Goal: Task Accomplishment & Management: Manage account settings

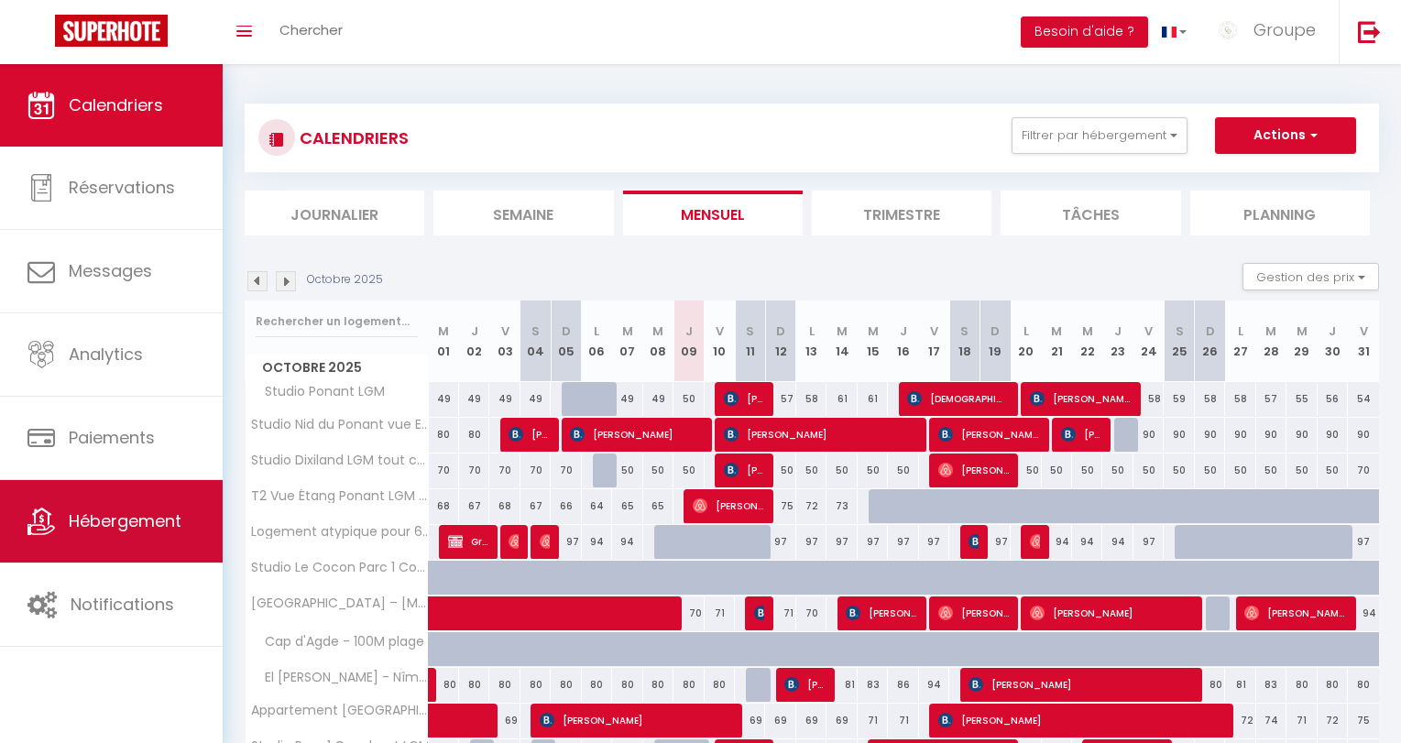
click at [156, 521] on span "Hébergement" at bounding box center [125, 520] width 113 height 23
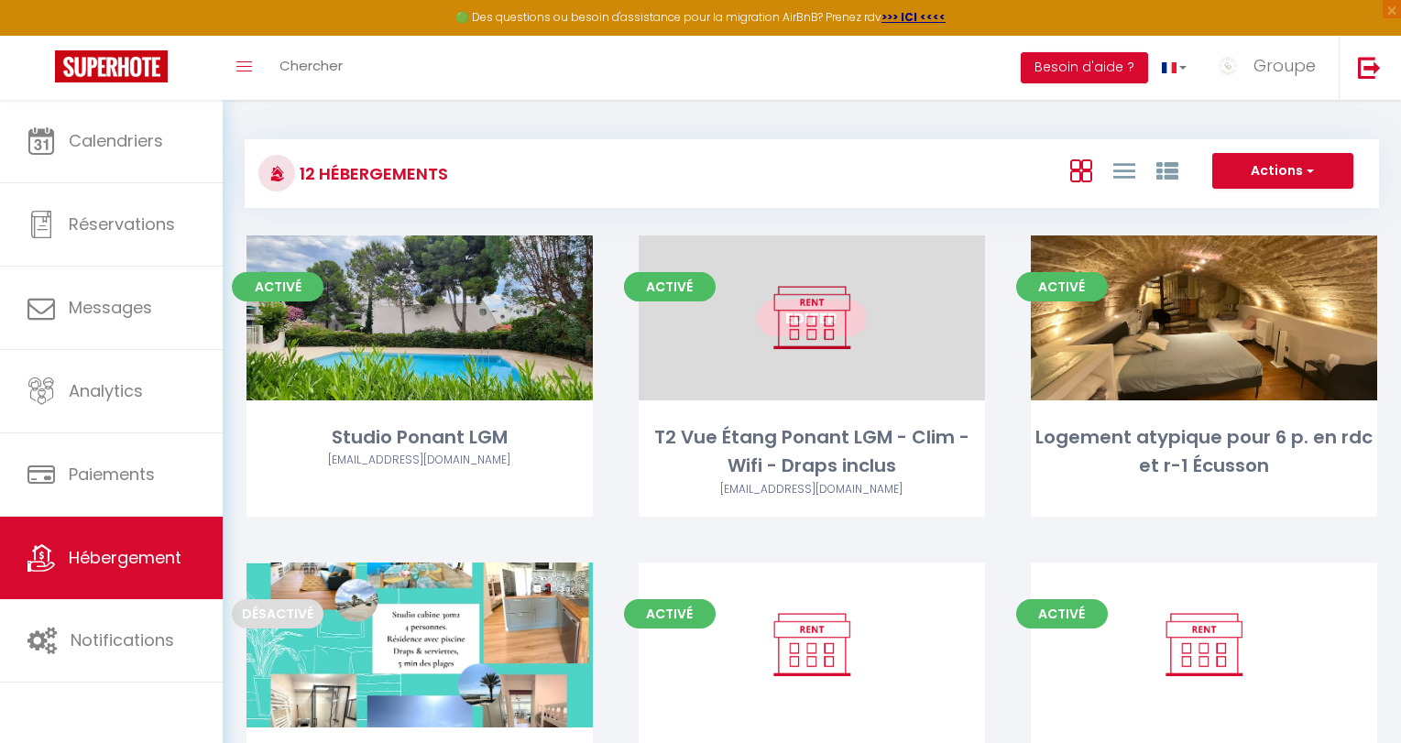
click at [868, 347] on div "Editer" at bounding box center [812, 317] width 346 height 165
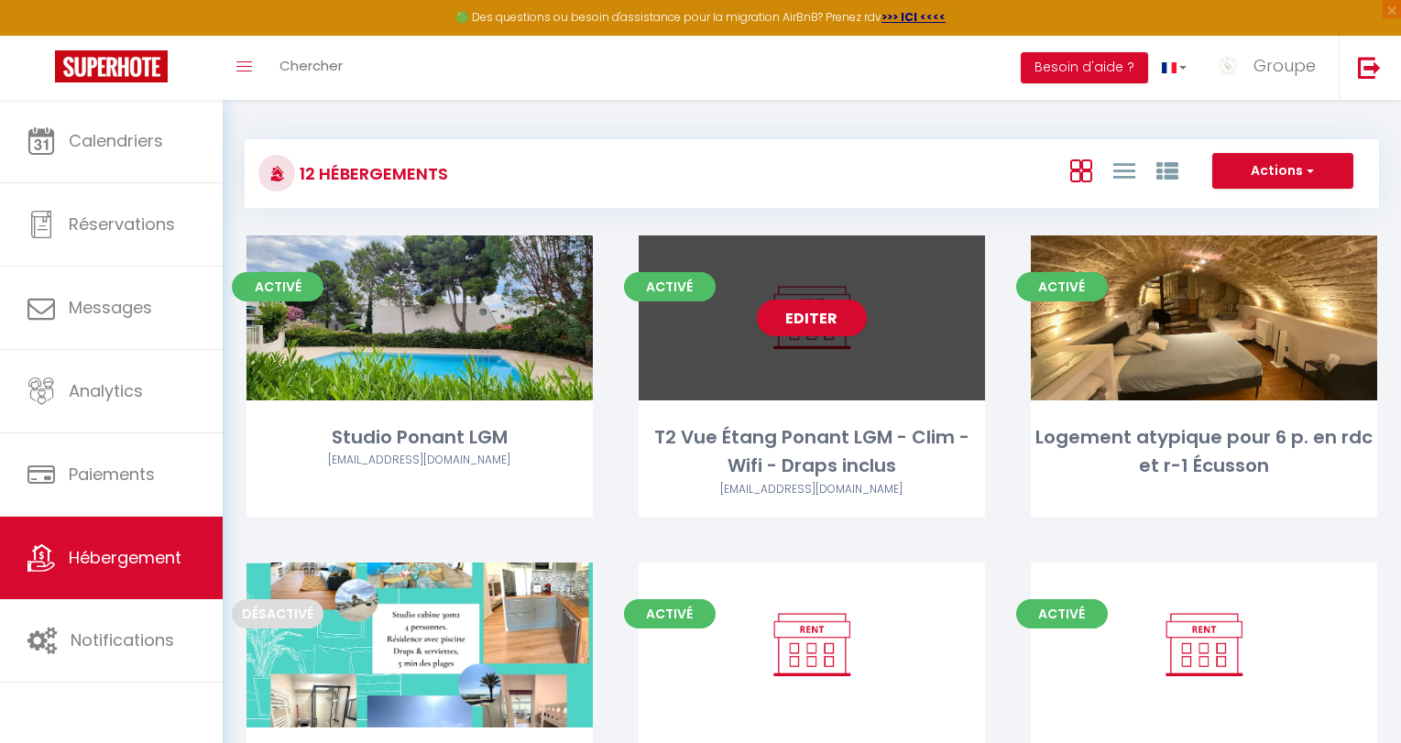
click at [804, 359] on div "Editer" at bounding box center [812, 317] width 346 height 165
select select "3"
select select "2"
select select "1"
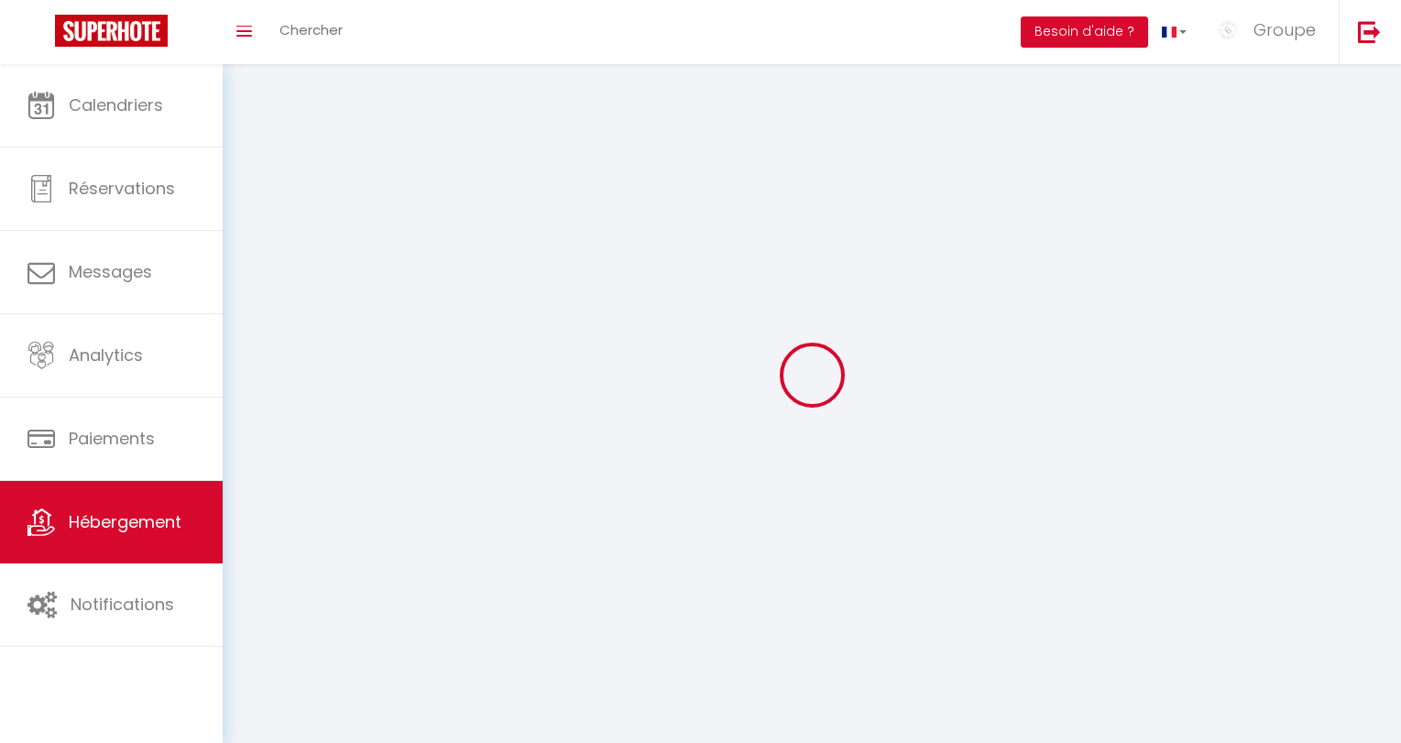
select select
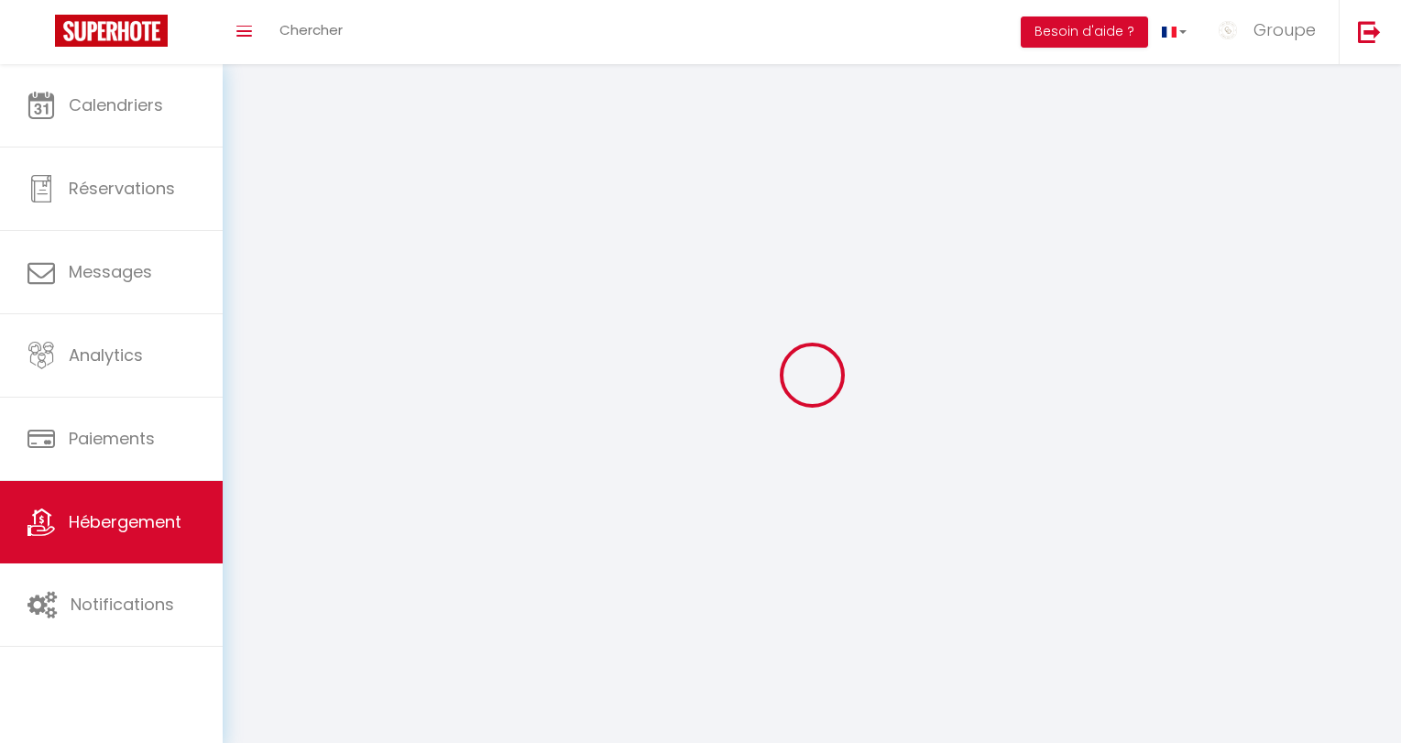
checkbox input "false"
select select
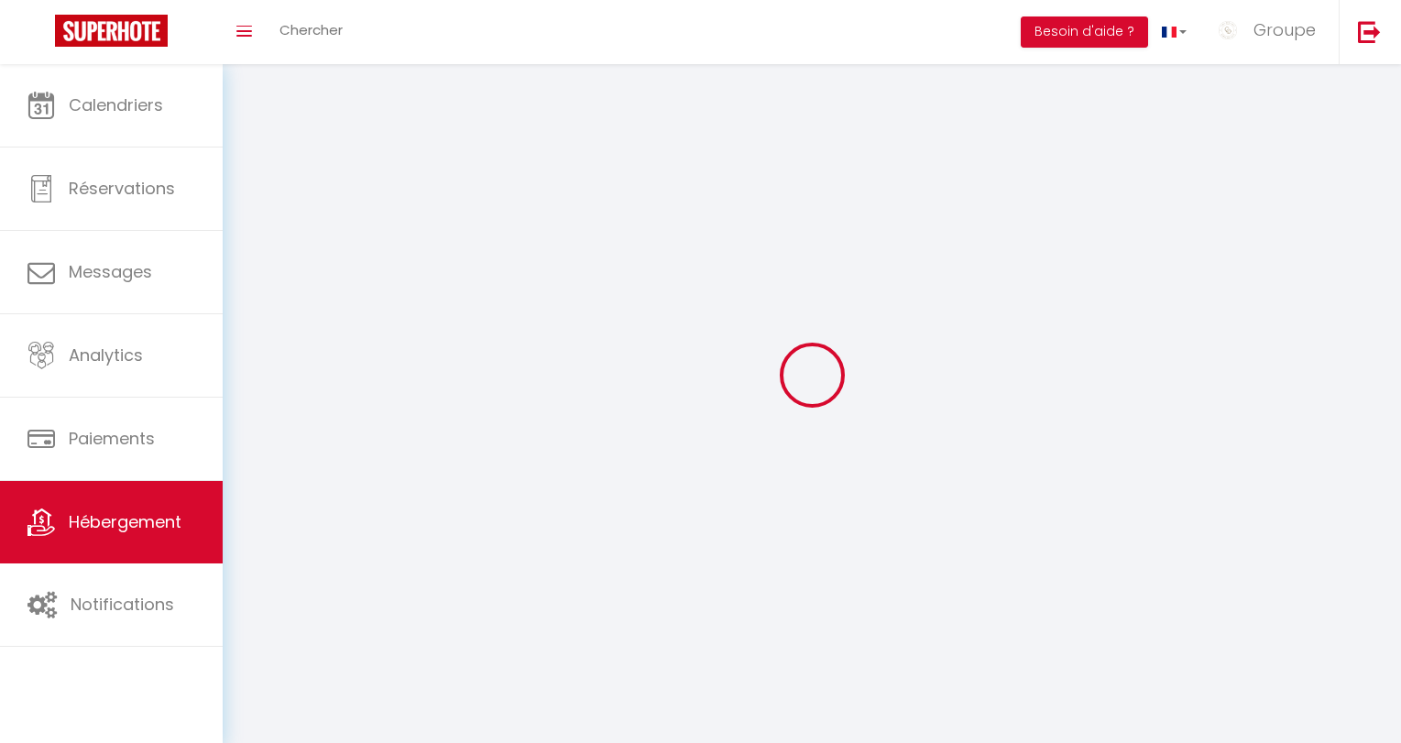
select select
select select "1"
select select
select select "28"
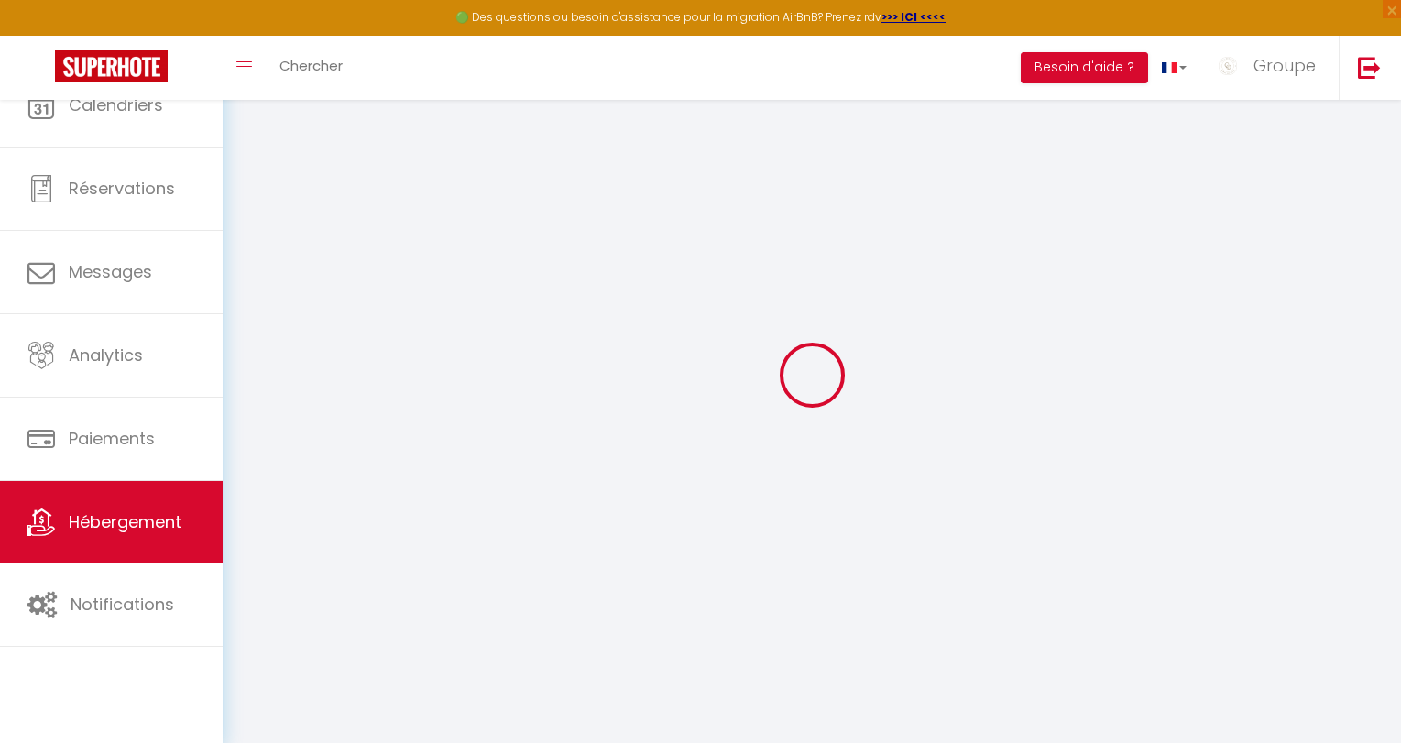
select select
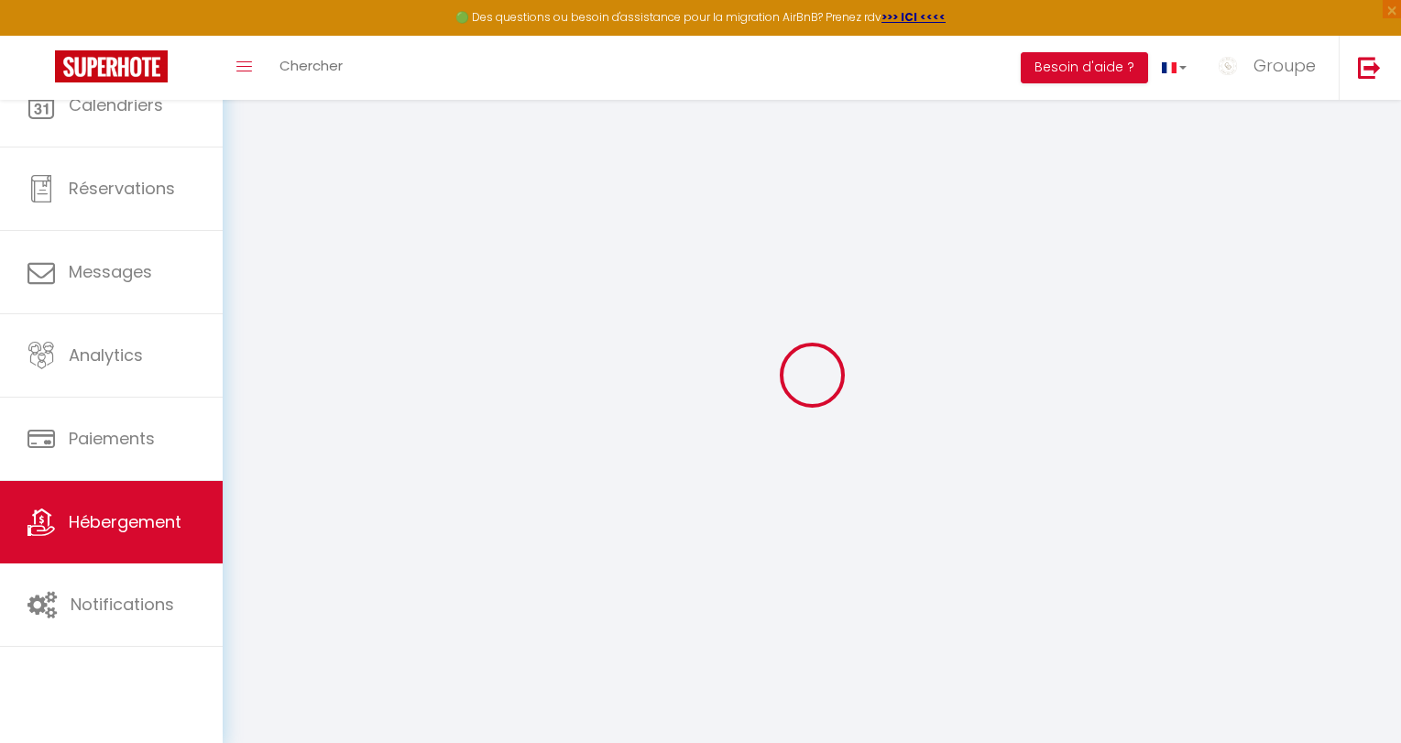
select select
checkbox input "false"
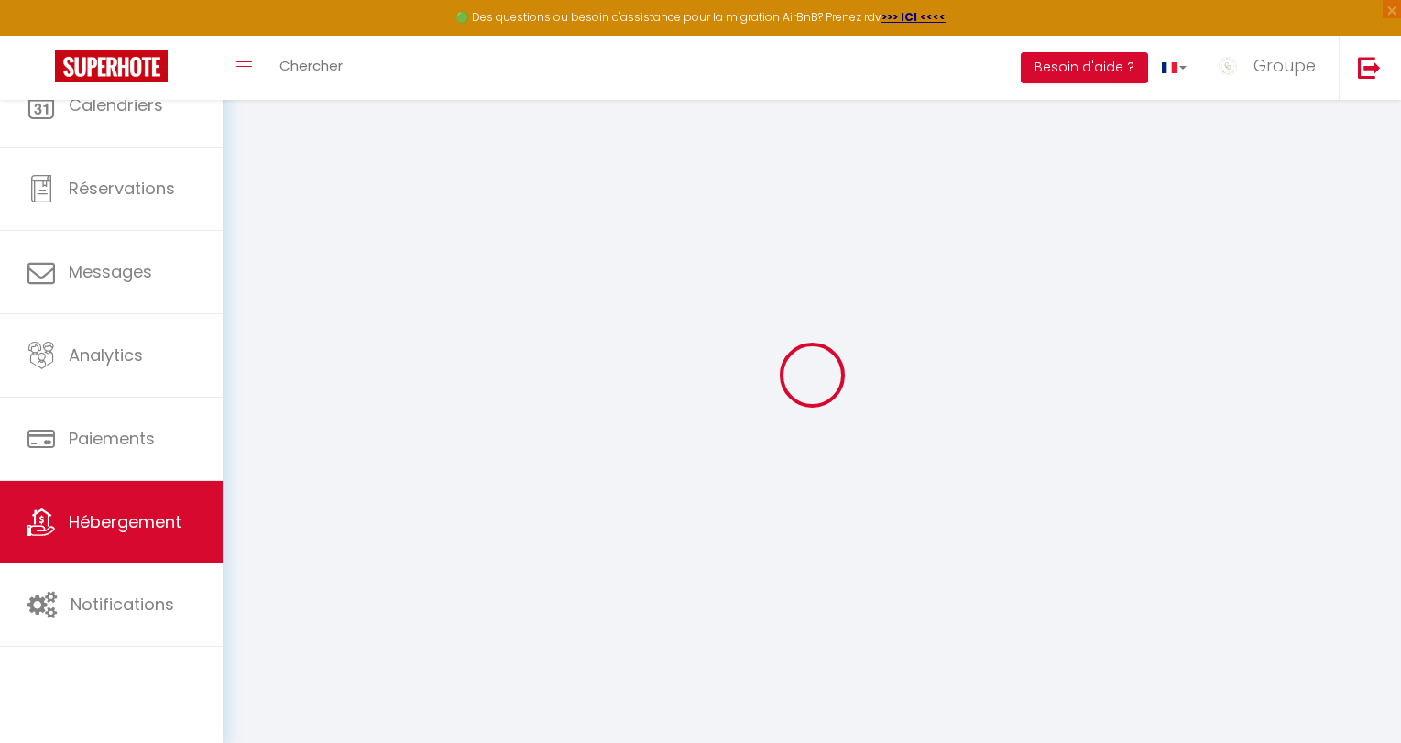
select select
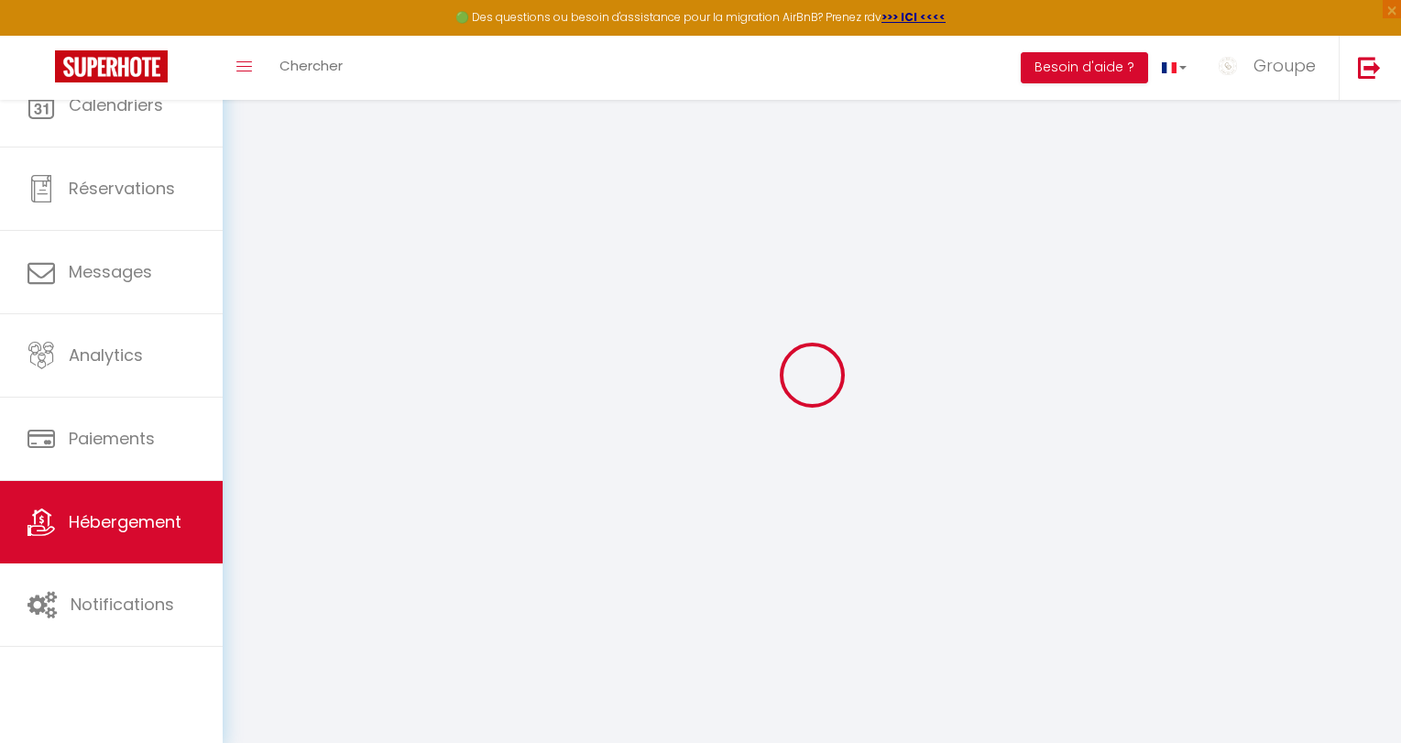
select select
checkbox input "false"
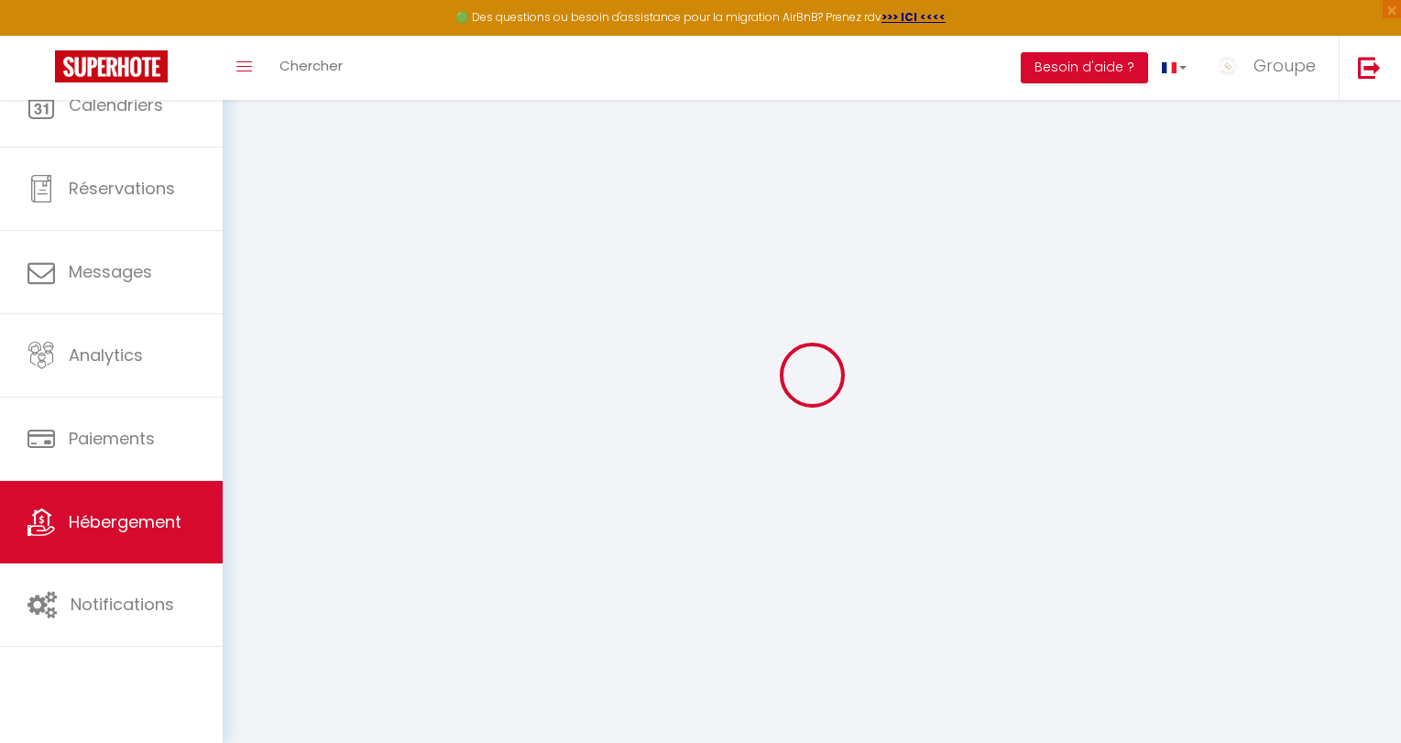
checkbox input "false"
select select
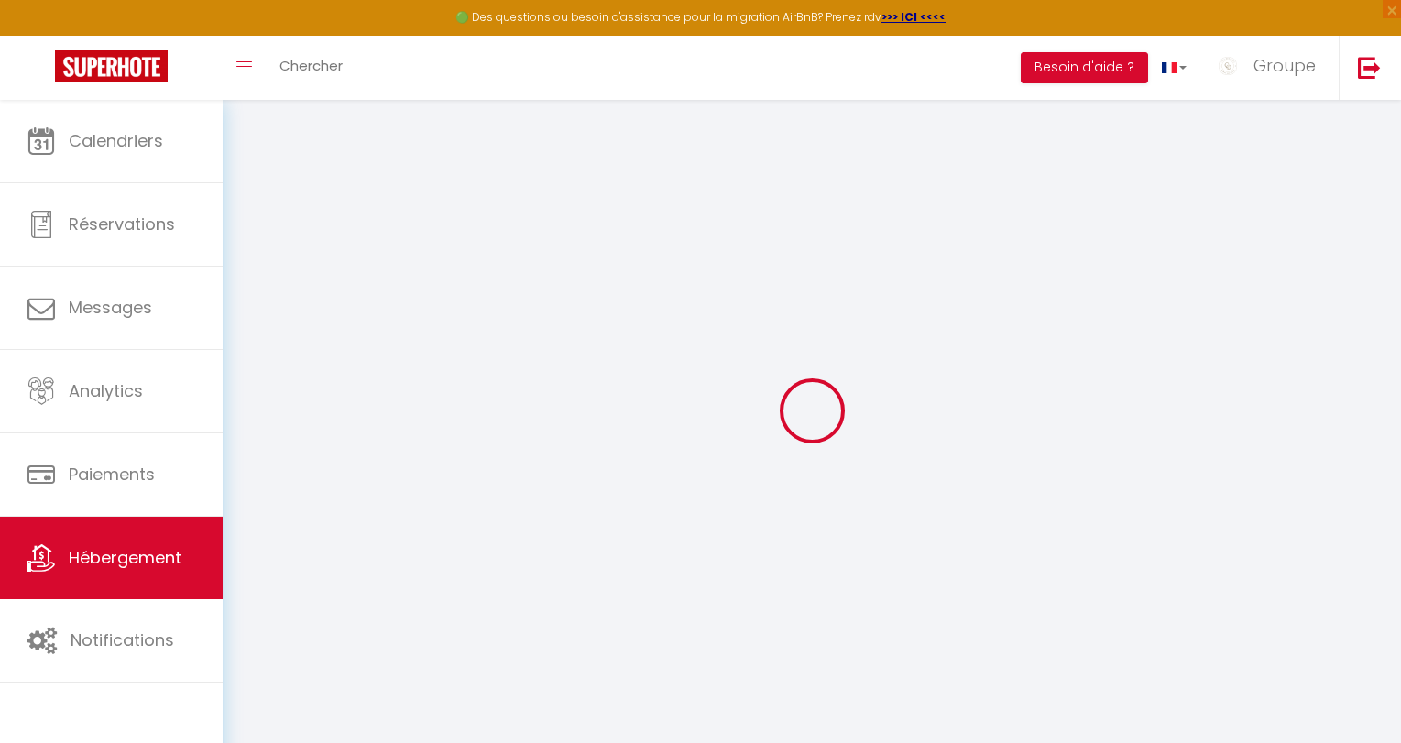
select select
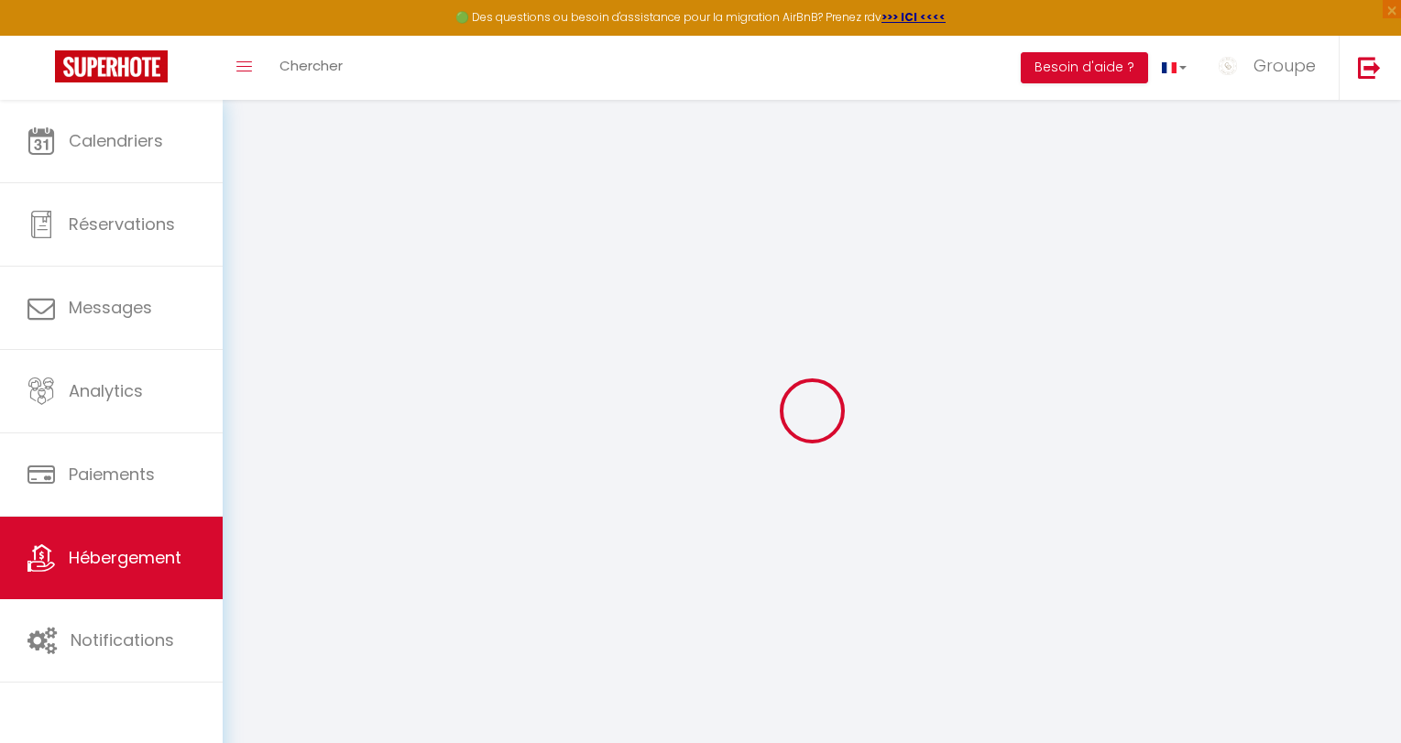
select select
checkbox input "false"
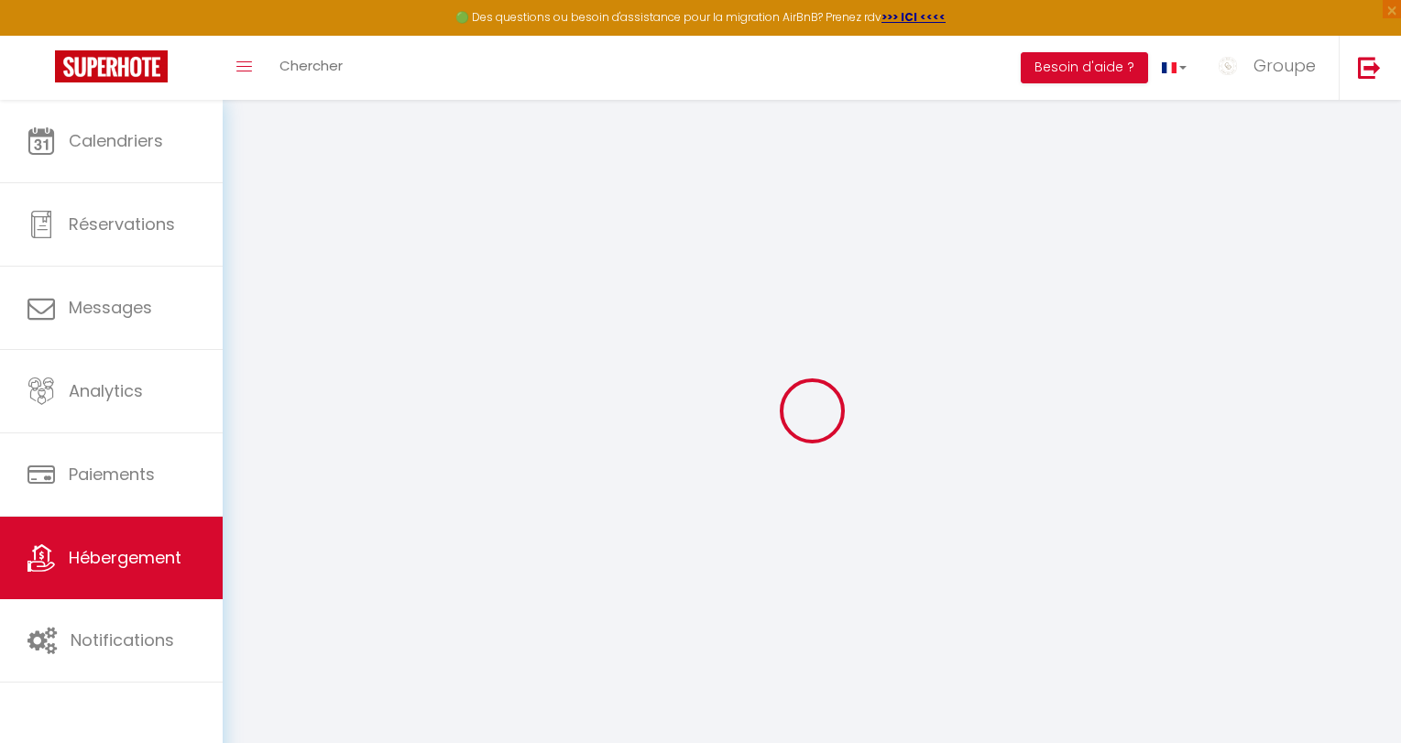
select select
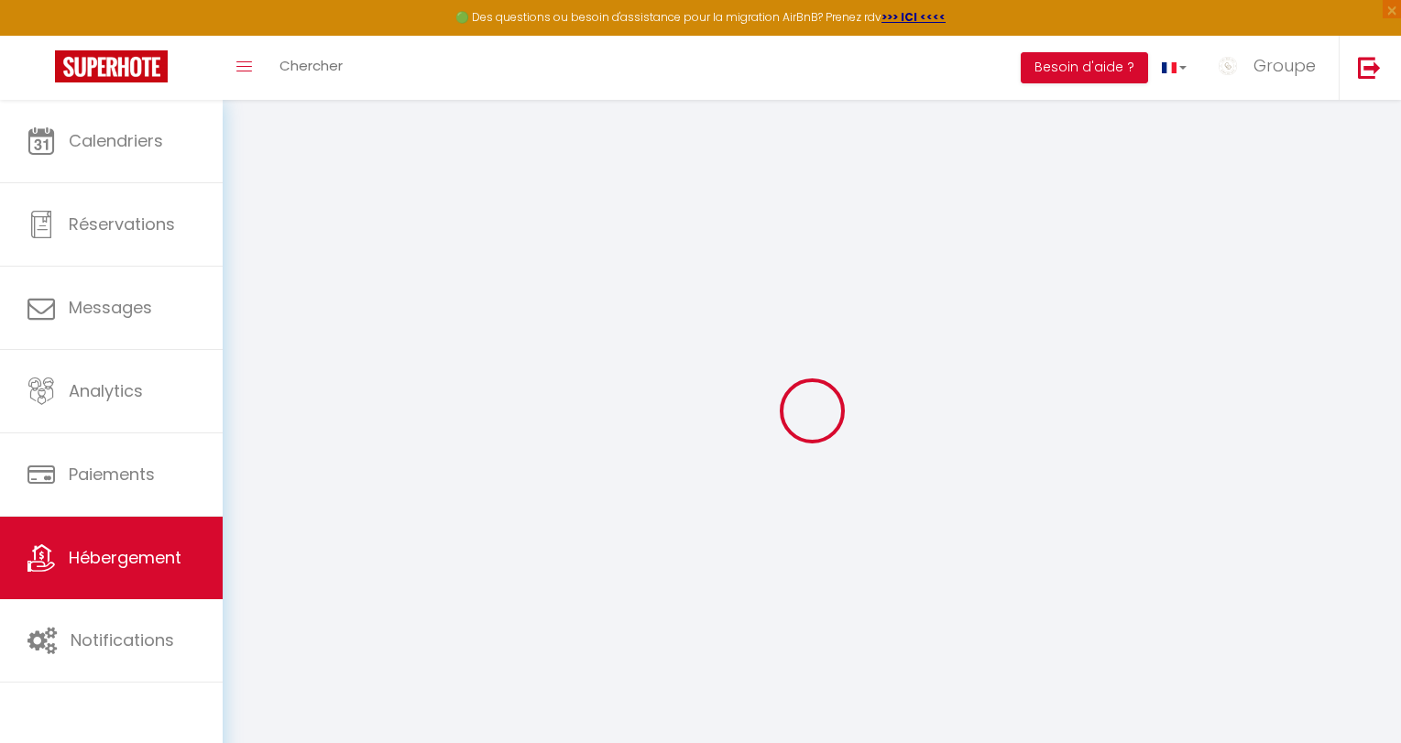
select select
checkbox input "false"
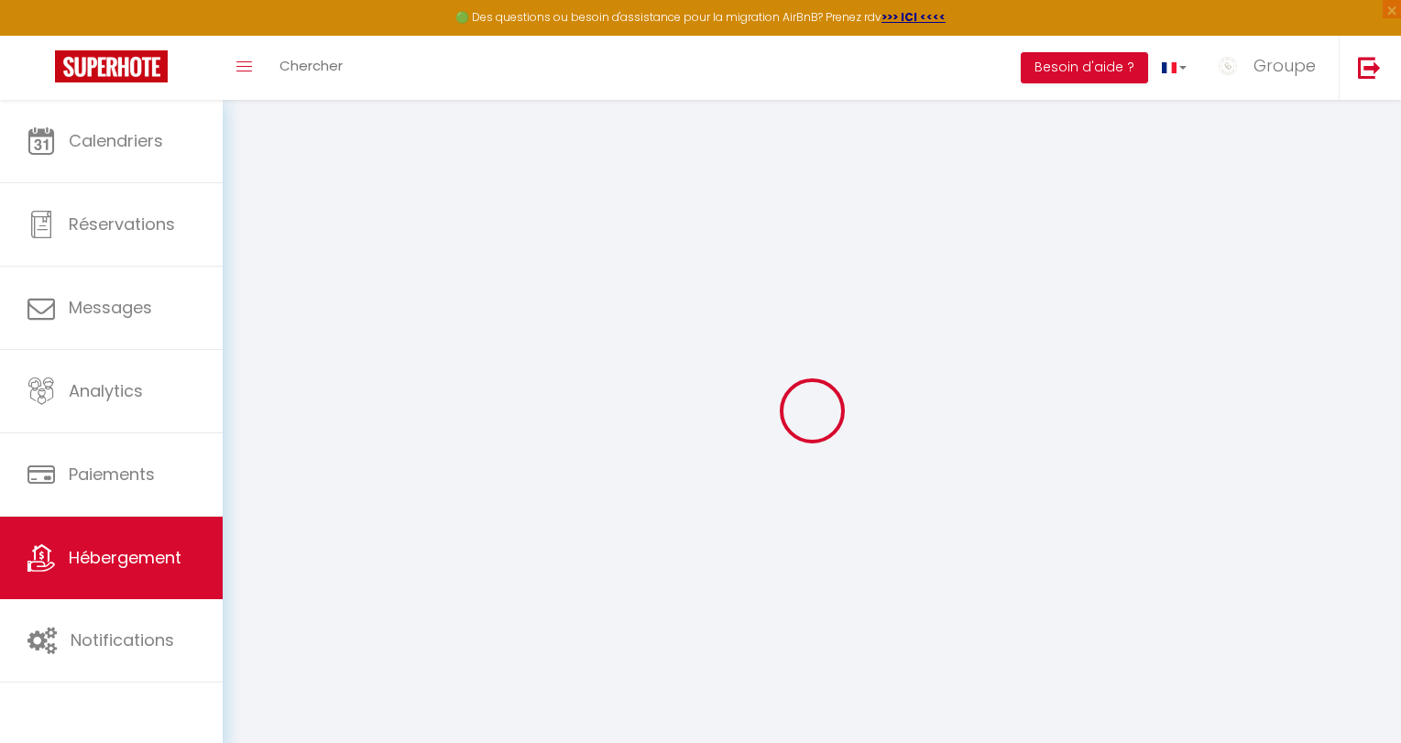
checkbox input "false"
select select
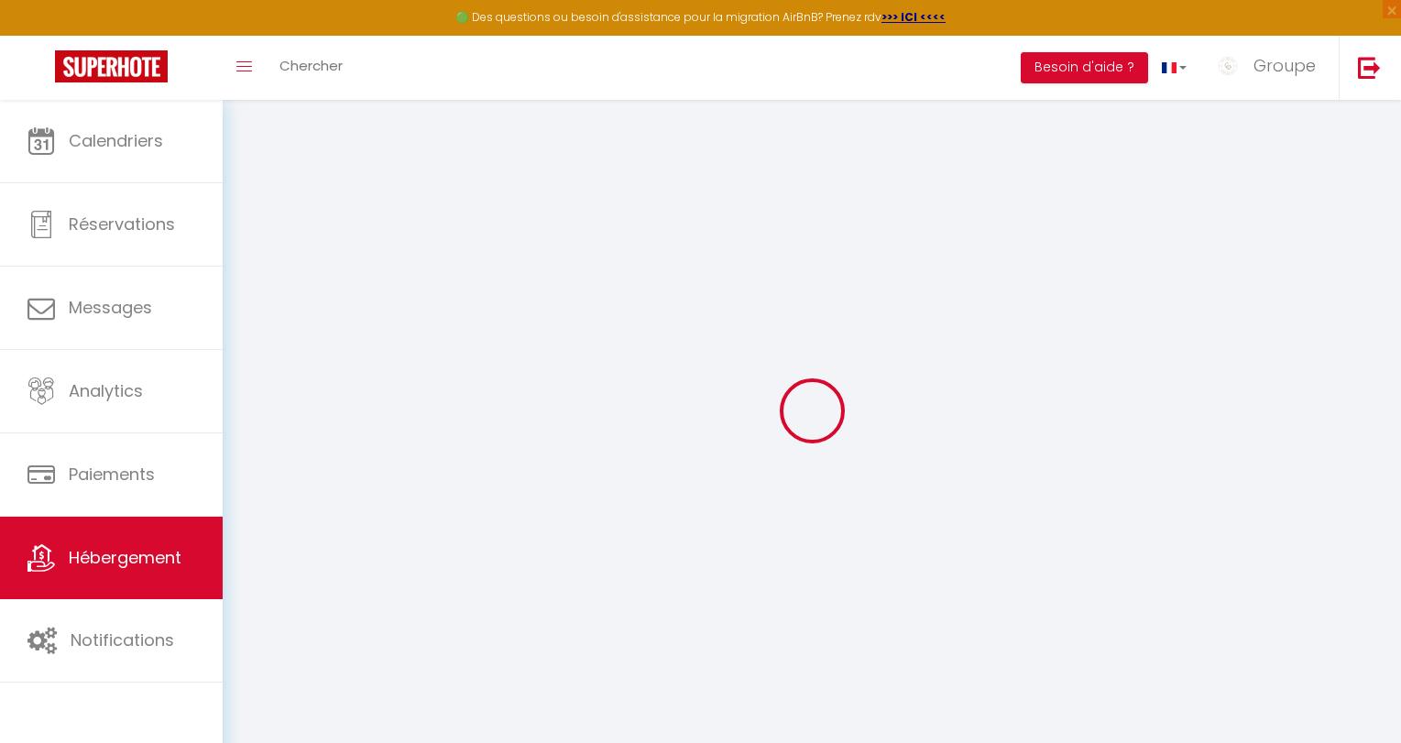
select select
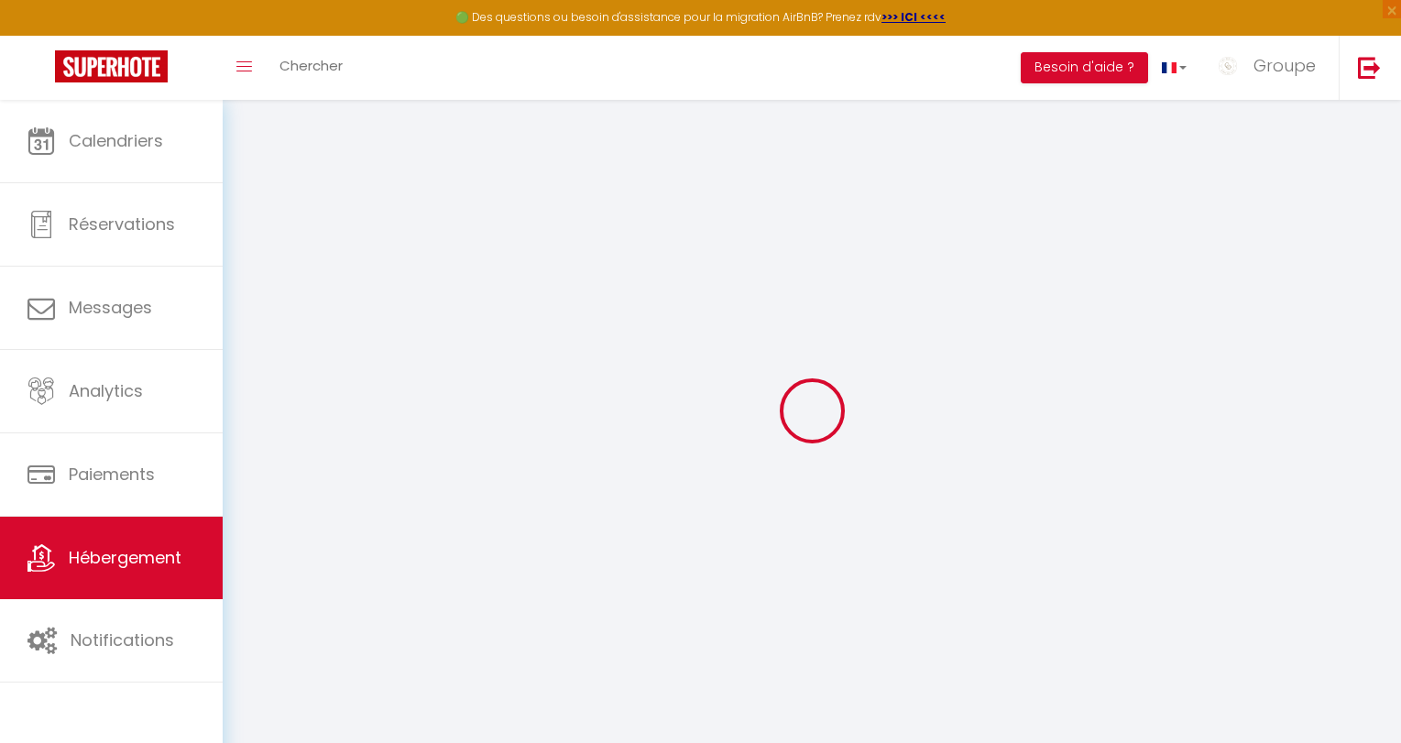
checkbox input "false"
select select
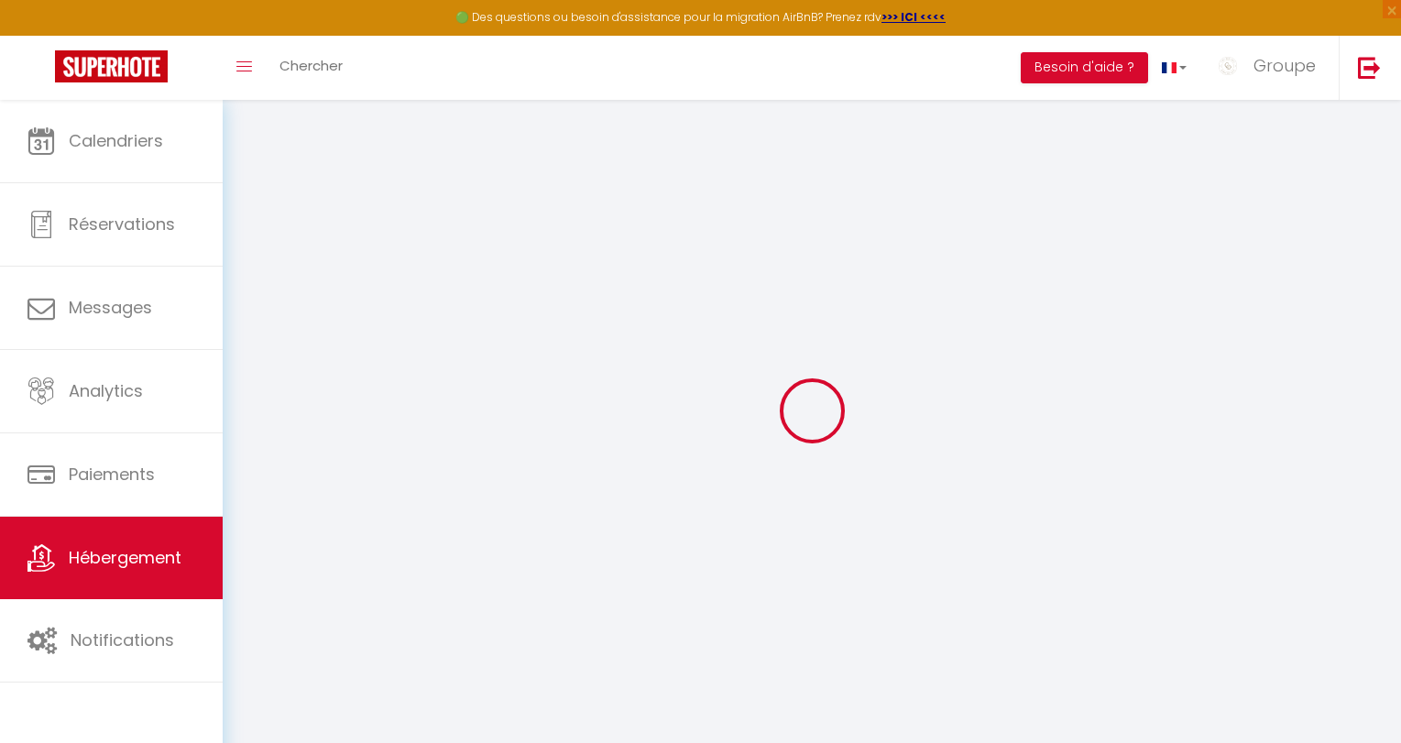
select select
type input "T2 Vue Étang Ponant LGM - Clim - Wifi - Draps inclus"
select select "2"
type input "80"
type input "30"
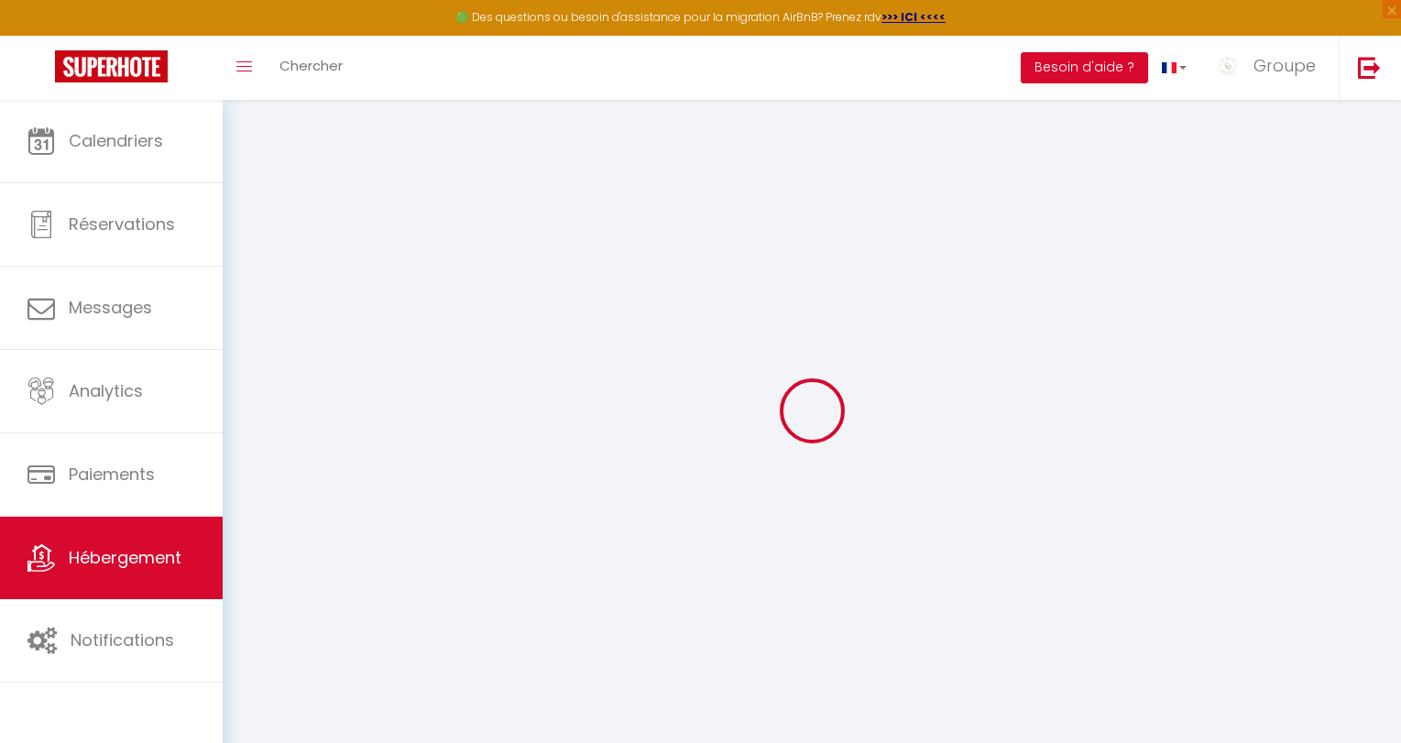
type input "150"
select select
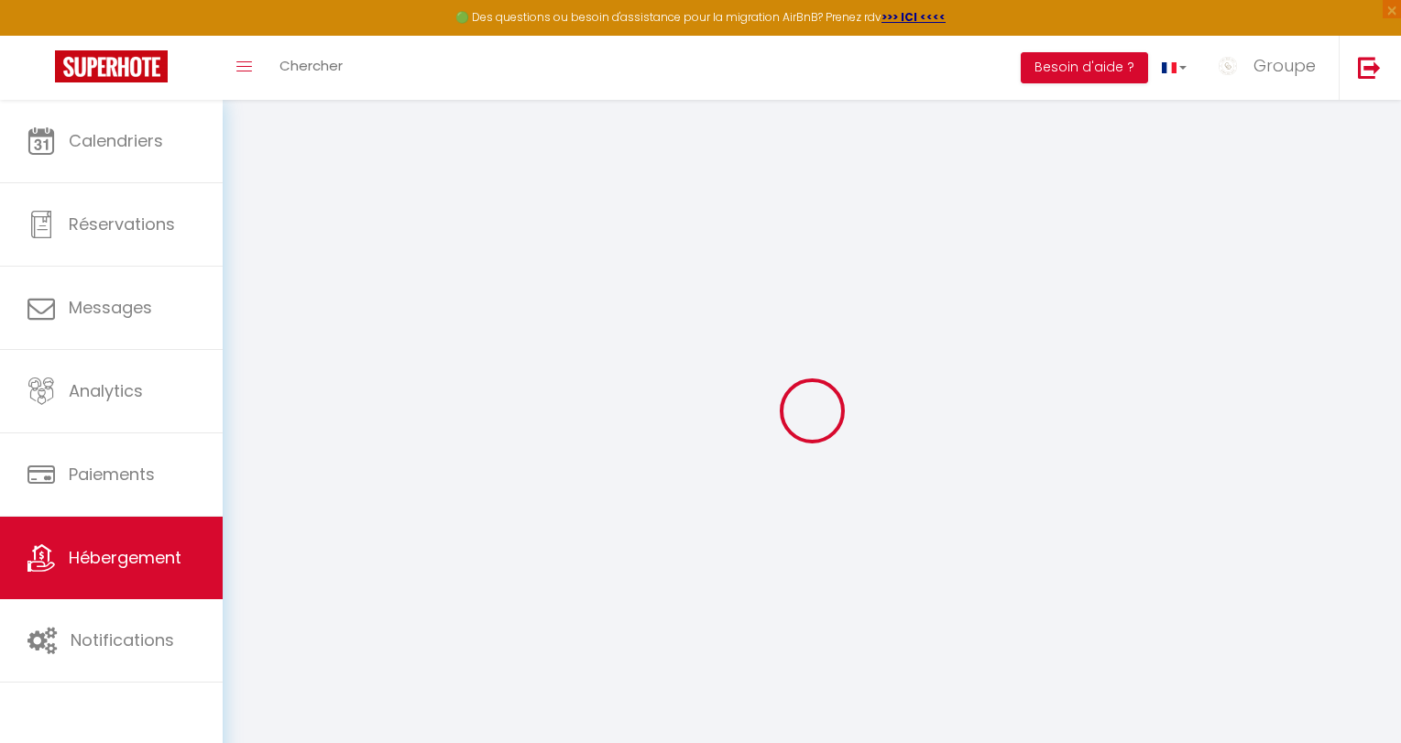
select select
type input "[STREET_ADDRESS]"
type input "34280"
type input "La Grande Motte"
type input "[EMAIL_ADDRESS][DOMAIN_NAME]"
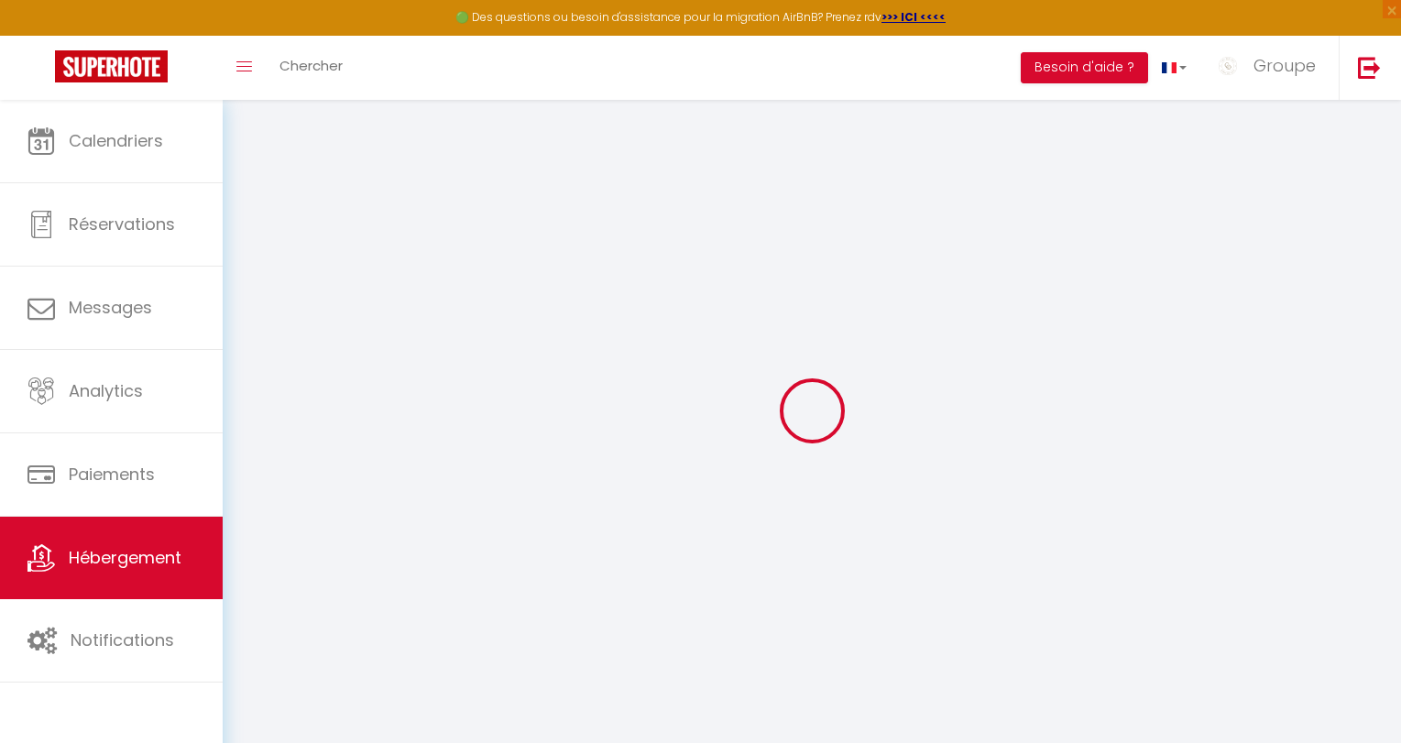
select select
checkbox input "false"
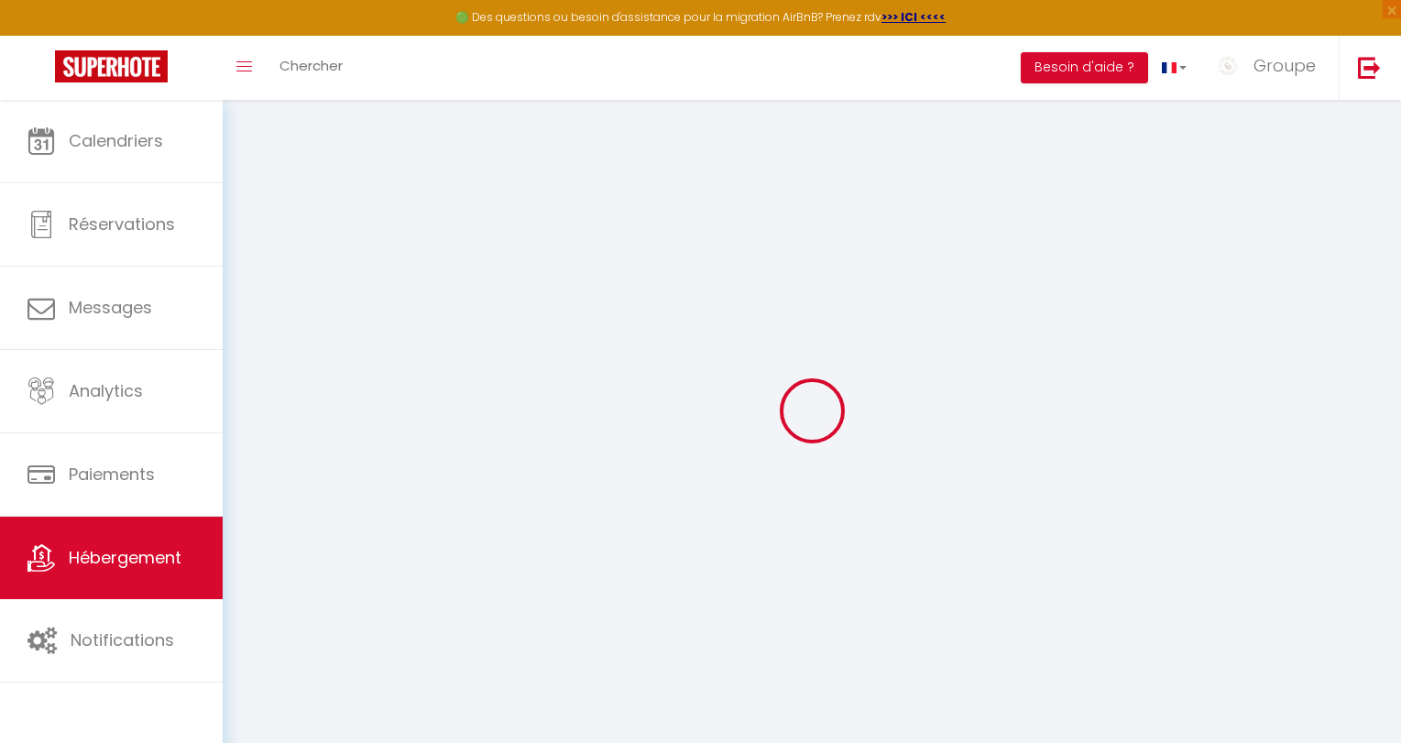
type input "0"
select select "+ 15 %"
select select "12915-1304152390539382638"
select select
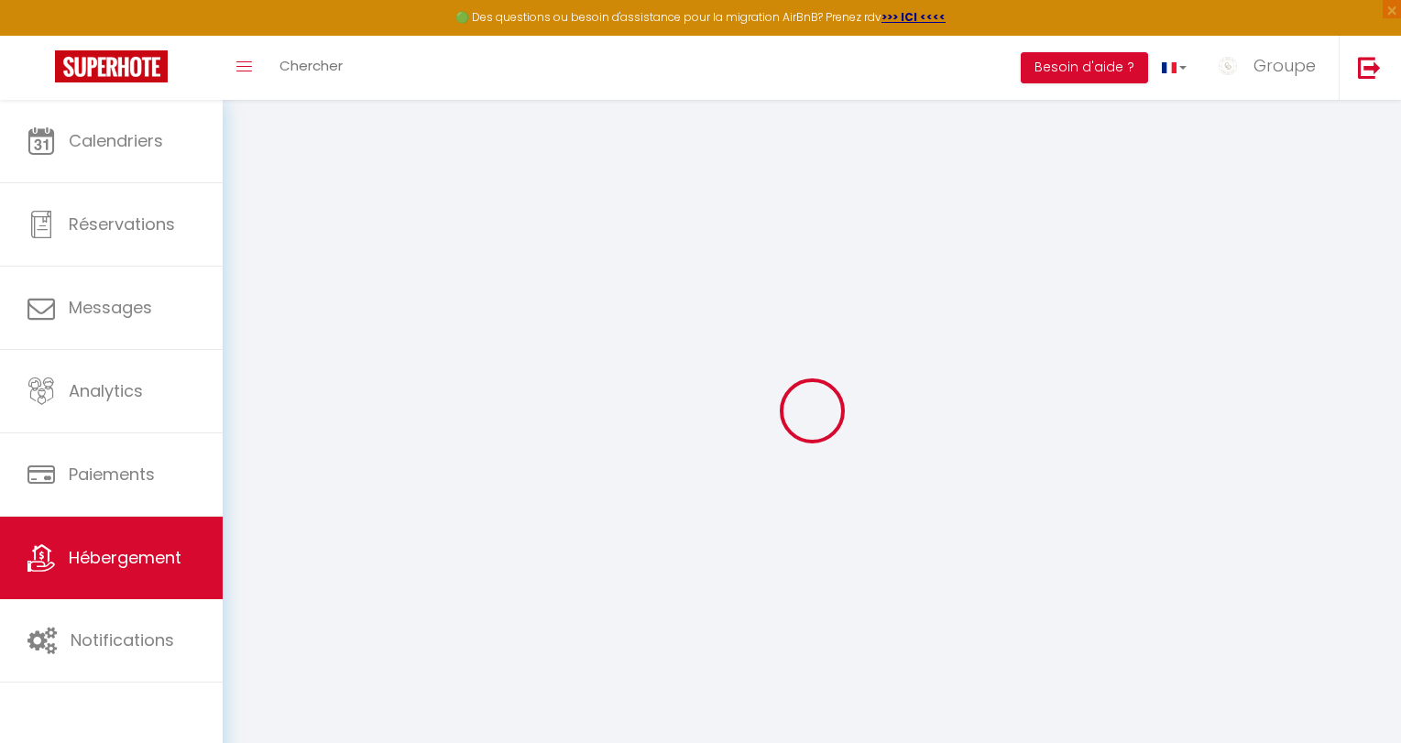
checkbox input "false"
select select
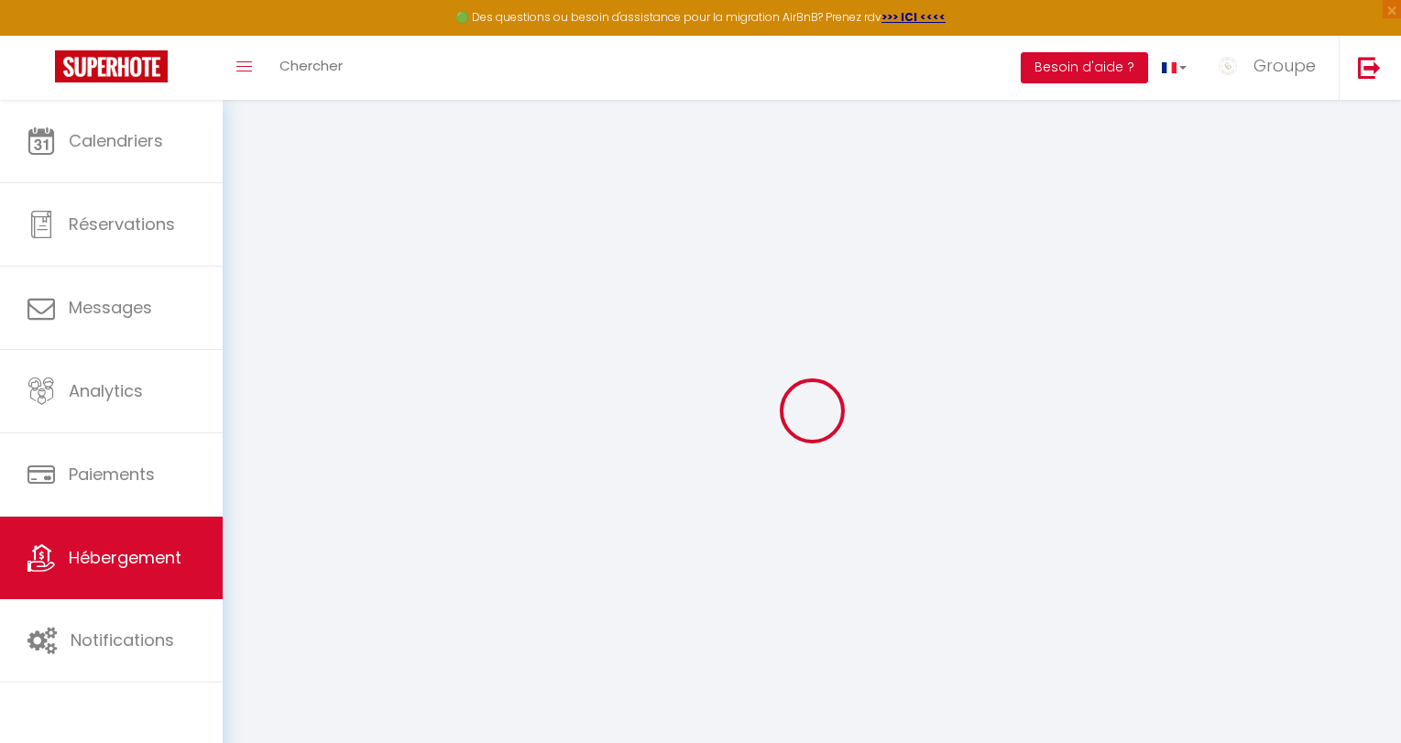
select select "EUR"
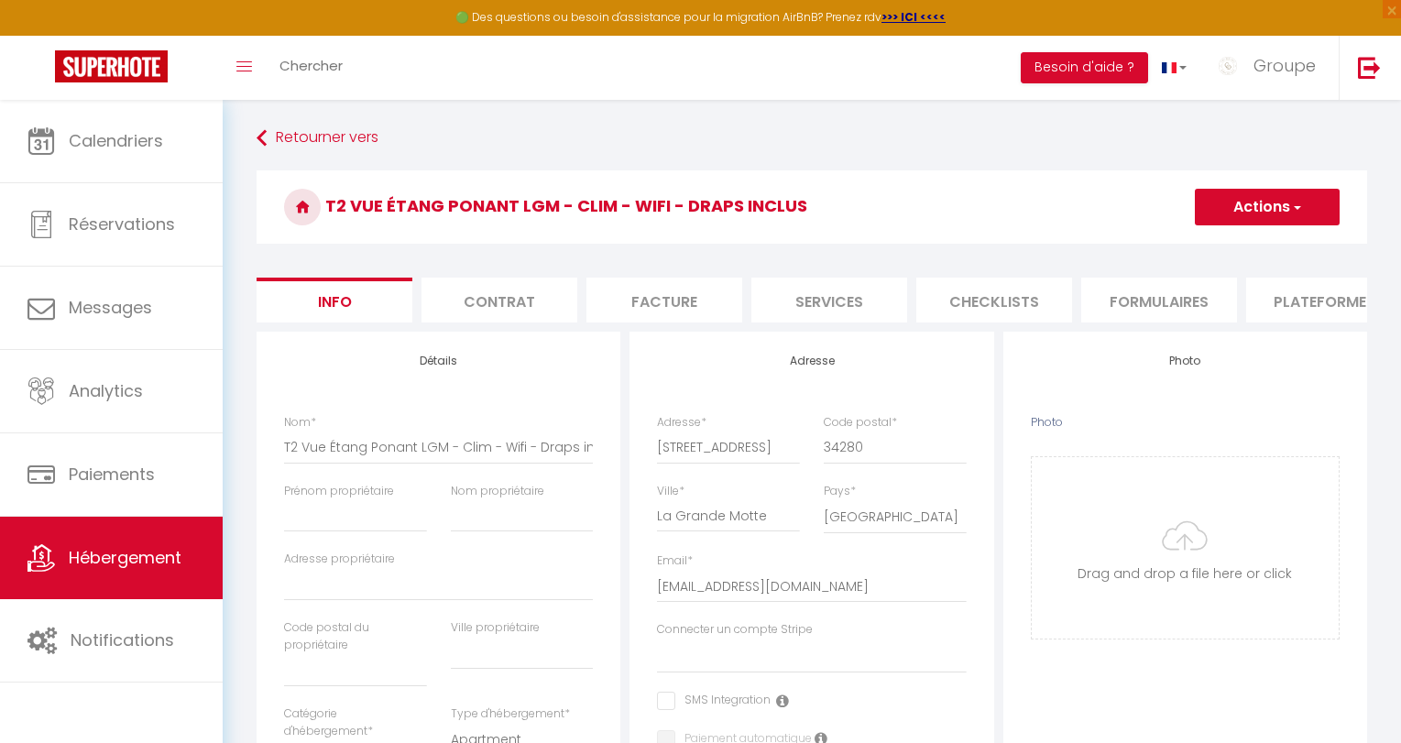
click at [1311, 293] on li "Plateformes" at bounding box center [1324, 300] width 156 height 45
select select
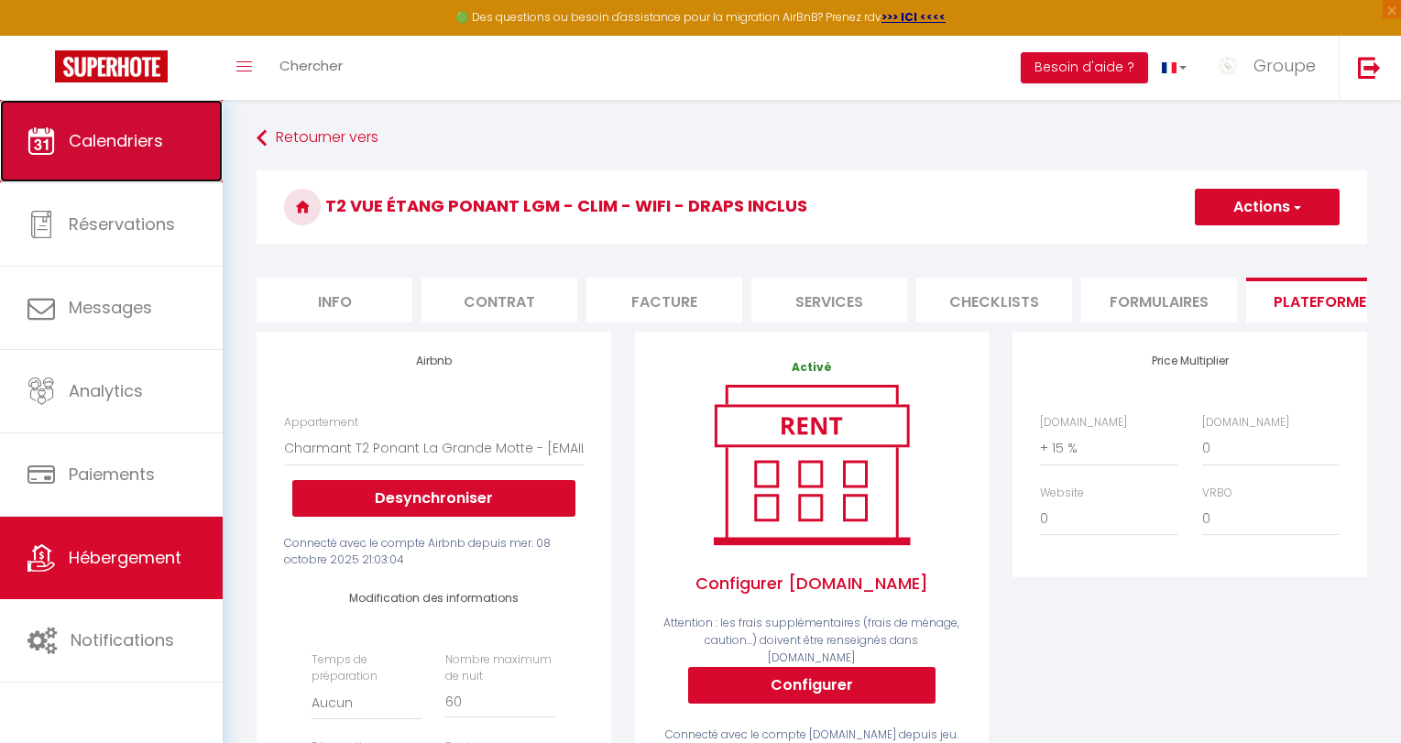
click at [195, 146] on link "Calendriers" at bounding box center [111, 141] width 223 height 82
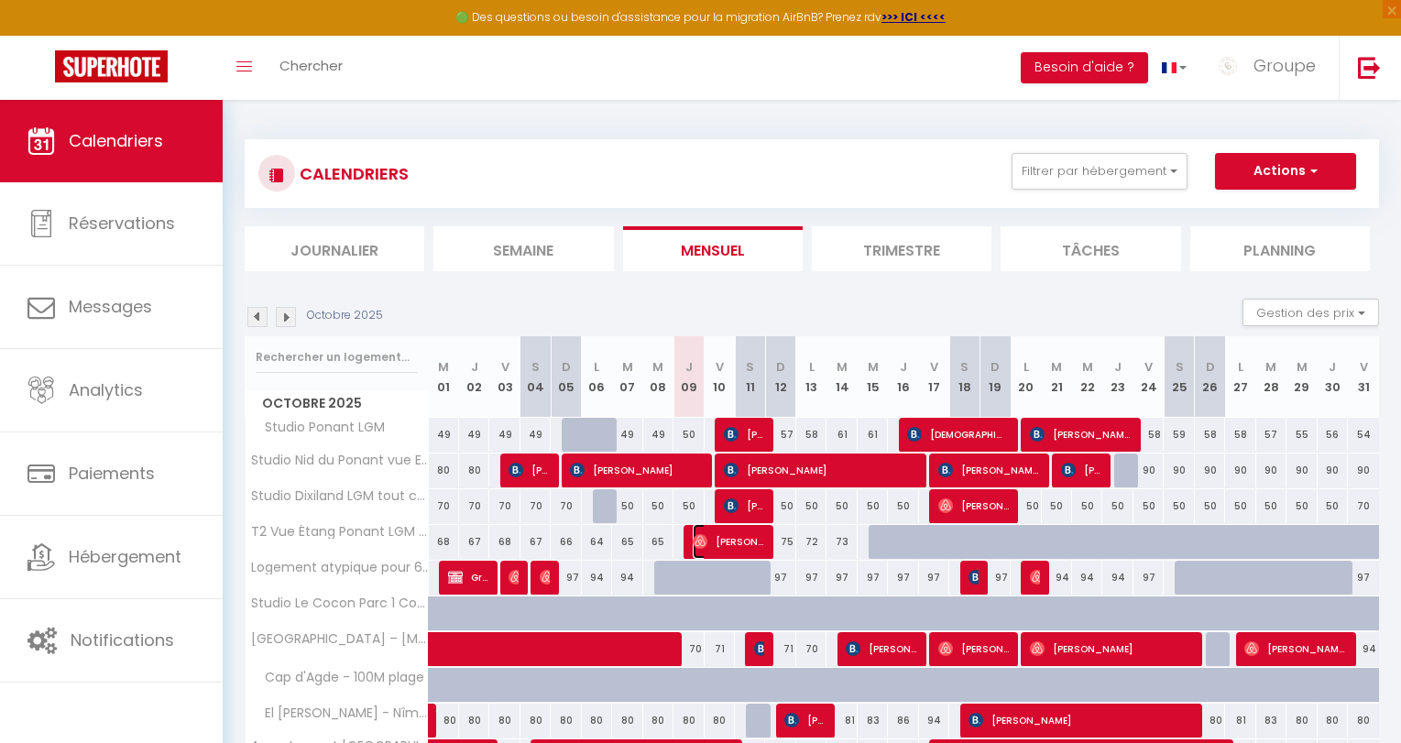
click at [752, 540] on span "[PERSON_NAME]" at bounding box center [728, 541] width 71 height 35
select select "OK"
select select "0"
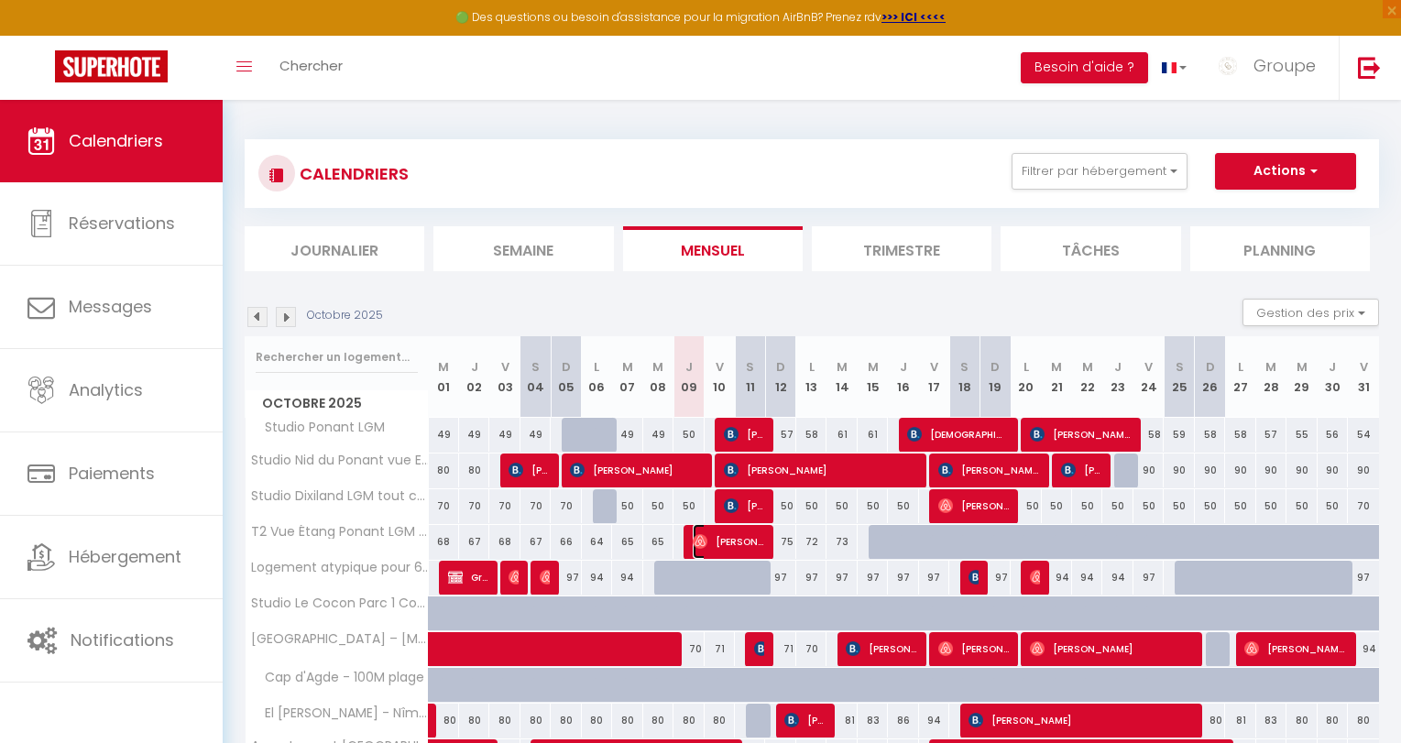
select select "1"
select select
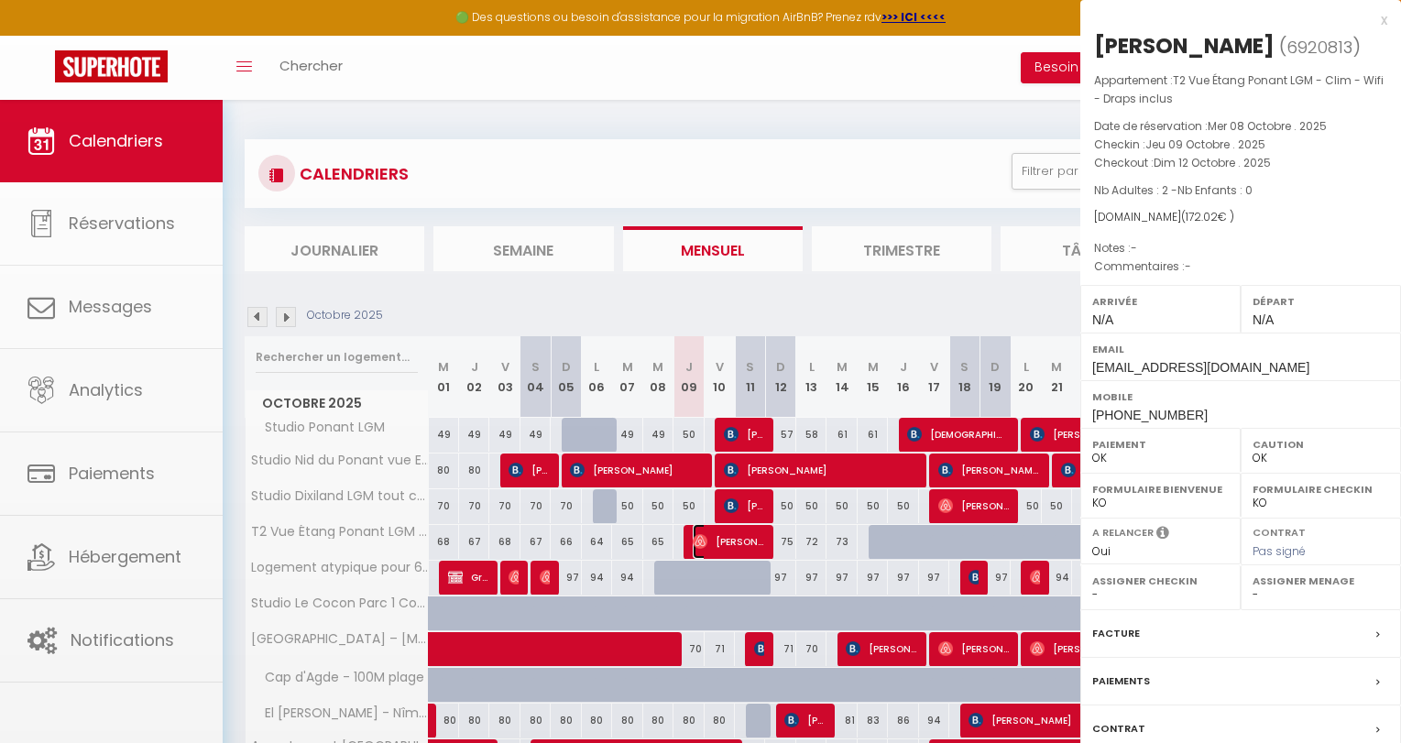
select select "47007"
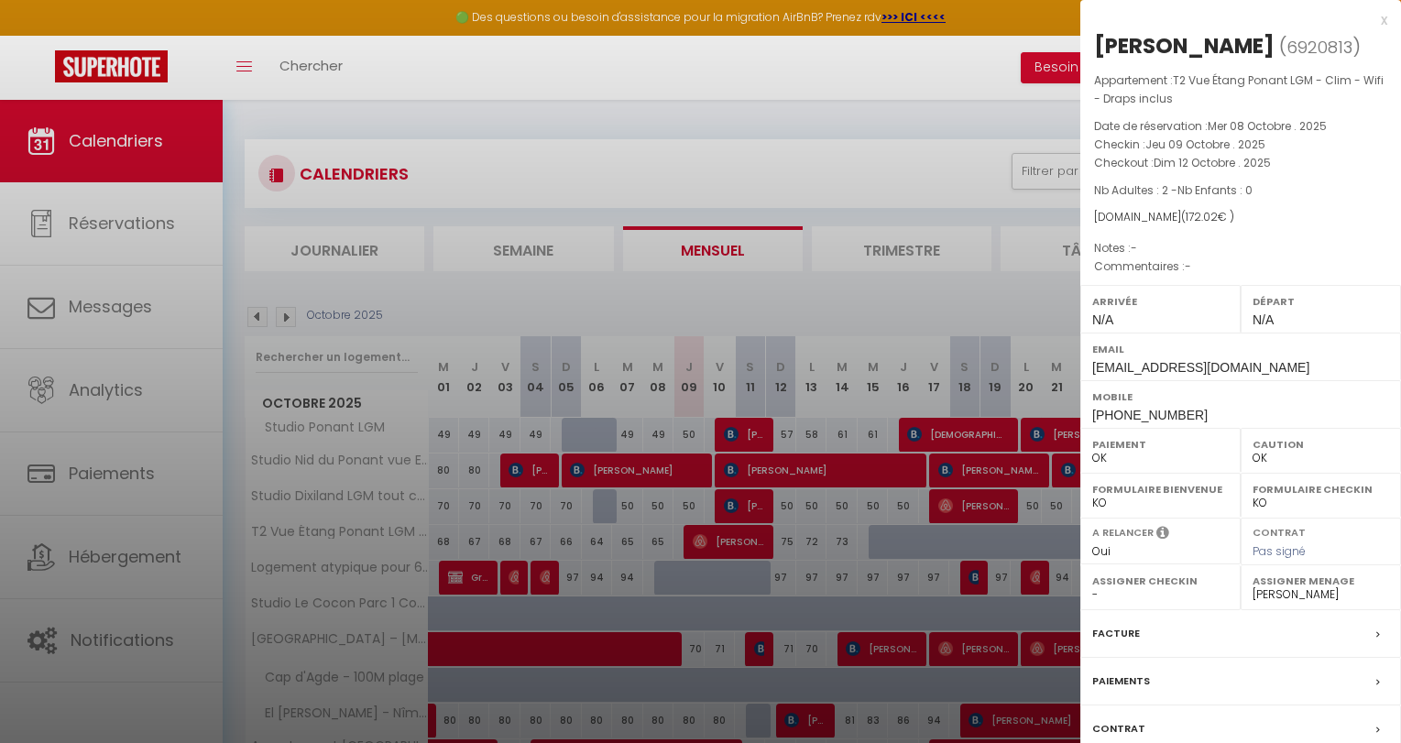
click at [723, 541] on div at bounding box center [700, 371] width 1401 height 743
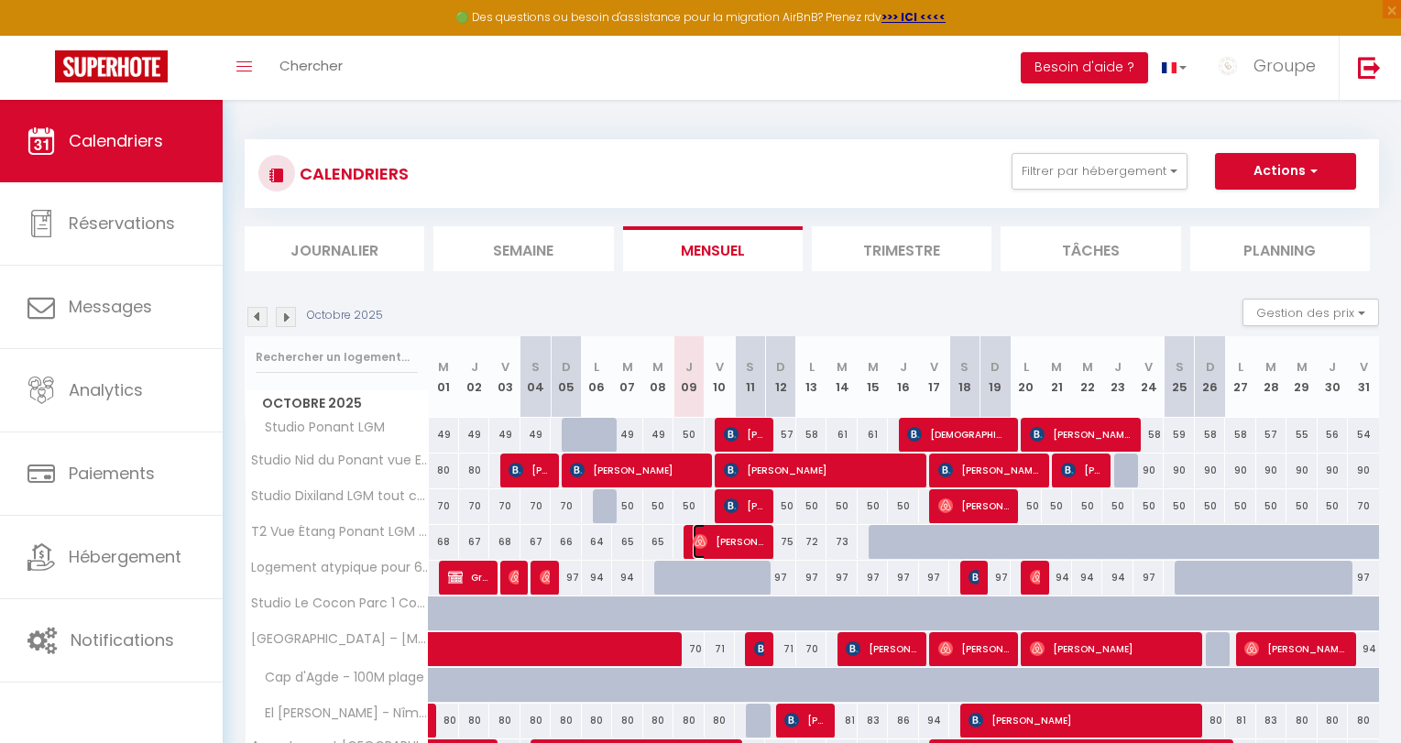
click at [723, 541] on span "[PERSON_NAME]" at bounding box center [728, 541] width 71 height 35
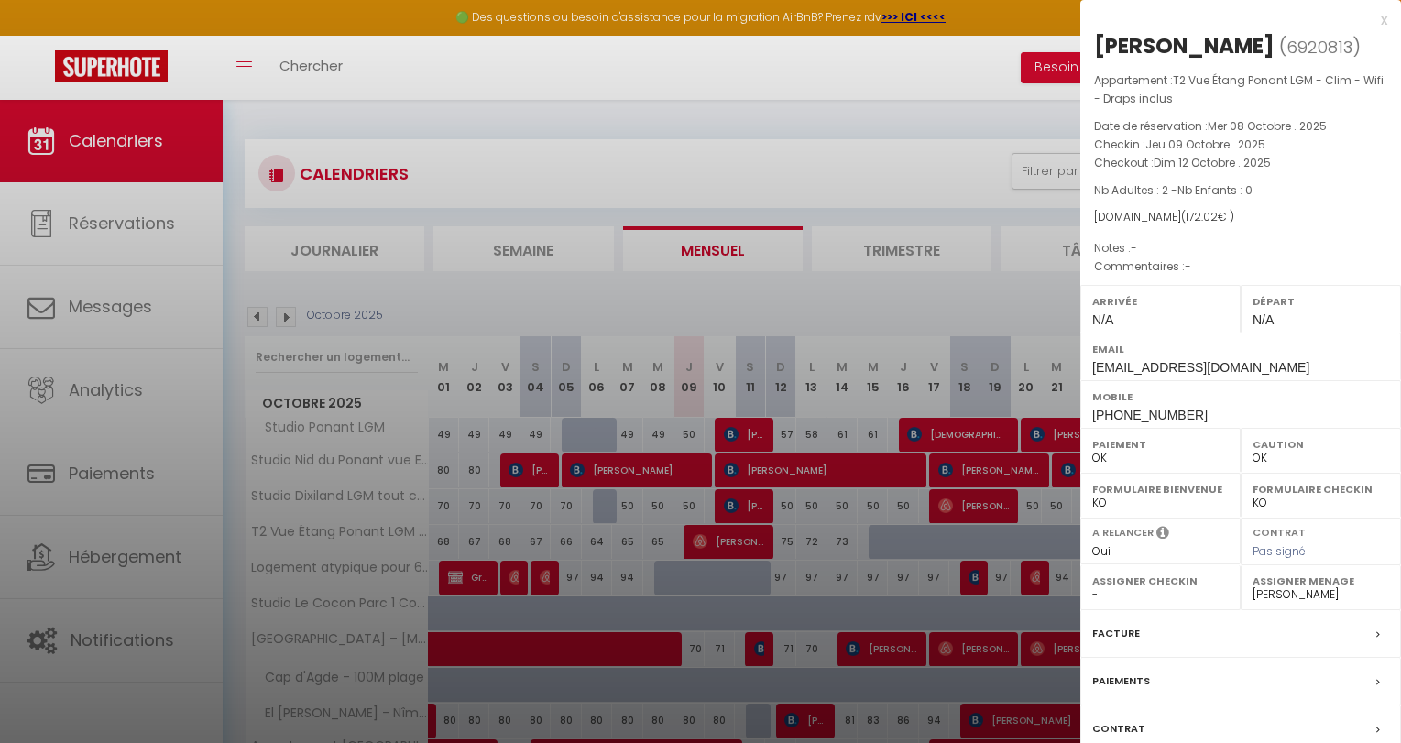
click at [1383, 13] on div "x" at bounding box center [1233, 20] width 307 height 22
